Goal: Answer question/provide support

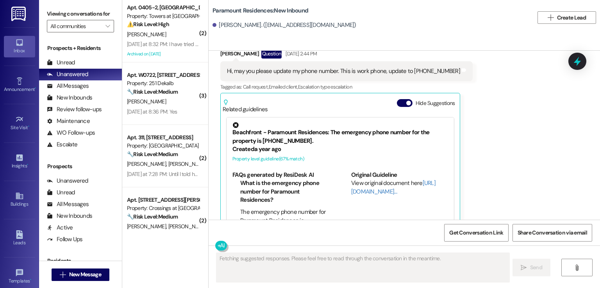
scroll to position [427, 0]
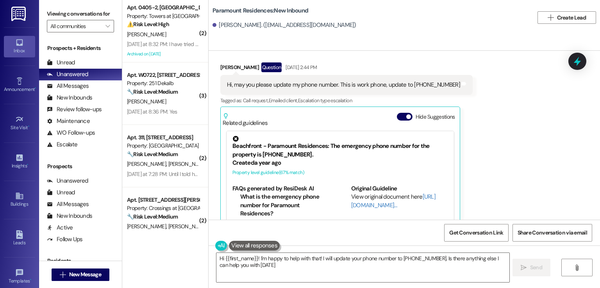
type textarea "Hi {{first_name}}! I'm happy to help with that! I will update your phone number…"
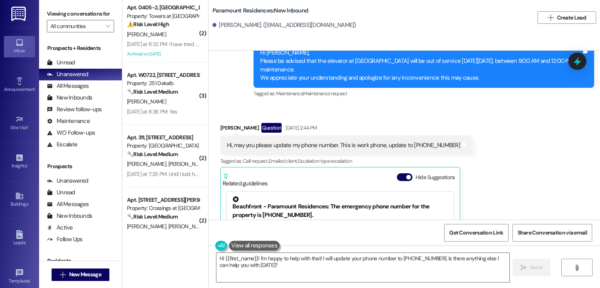
scroll to position [349, 0]
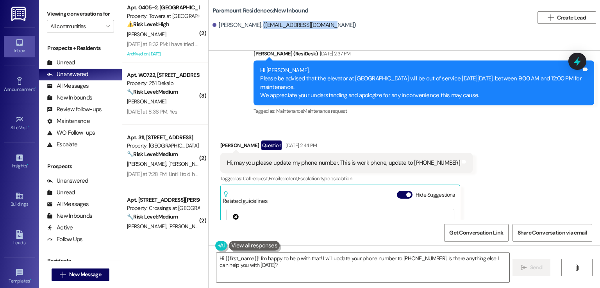
drag, startPoint x: 255, startPoint y: 23, endPoint x: 326, endPoint y: 23, distance: 70.7
click at [326, 23] on div "[PERSON_NAME]. ([EMAIL_ADDRESS][DOMAIN_NAME])" at bounding box center [284, 25] width 144 height 8
copy div "[EMAIL_ADDRESS][DOMAIN_NAME]"
